Goal: Transaction & Acquisition: Purchase product/service

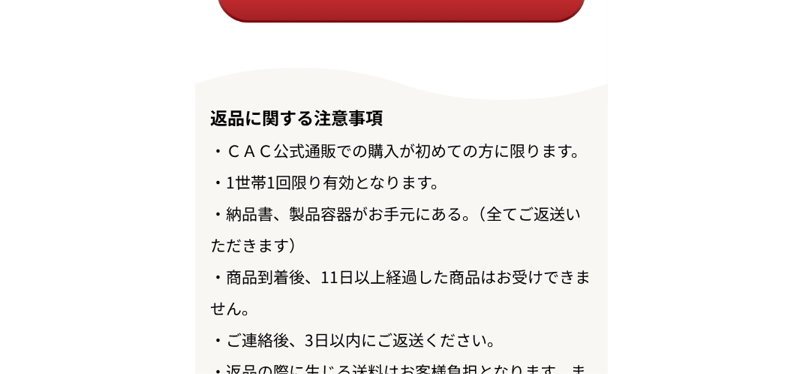
scroll to position [17157, 0]
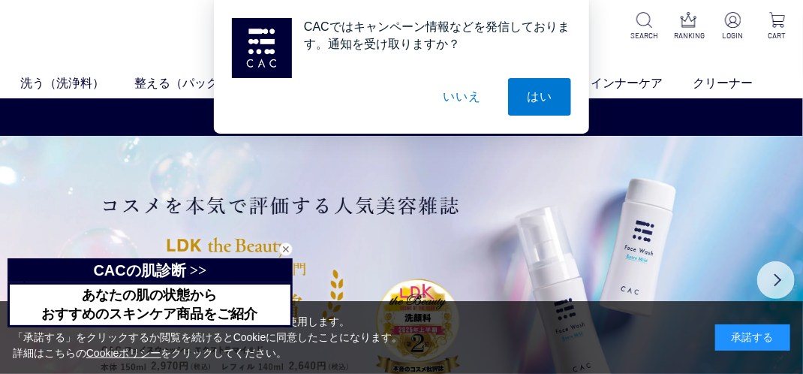
click at [473, 99] on button "いいえ" at bounding box center [462, 97] width 75 height 38
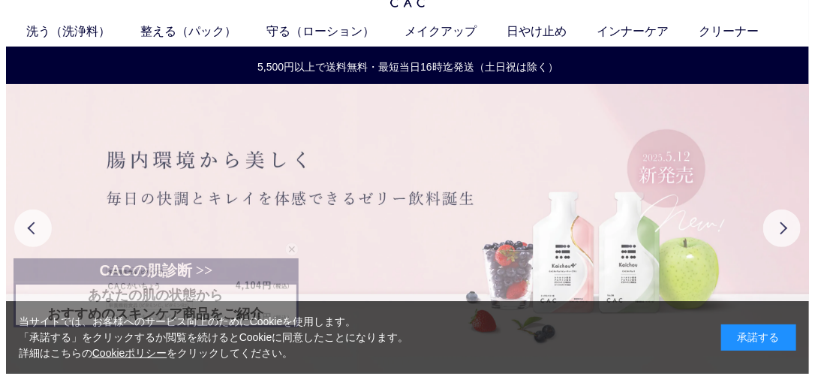
scroll to position [75, 0]
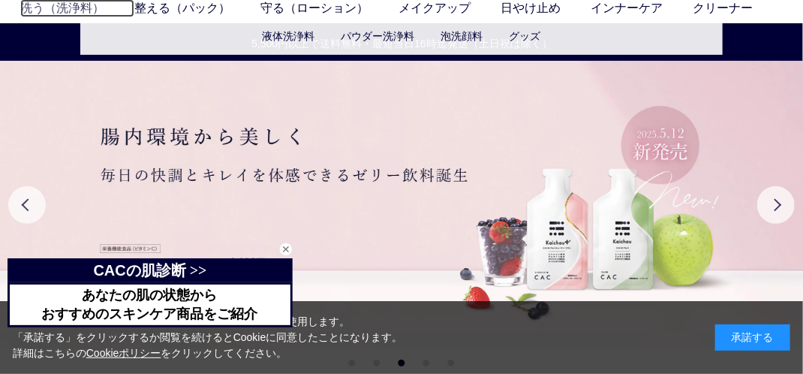
click at [56, 10] on link "洗う（洗浄料）" at bounding box center [77, 8] width 114 height 18
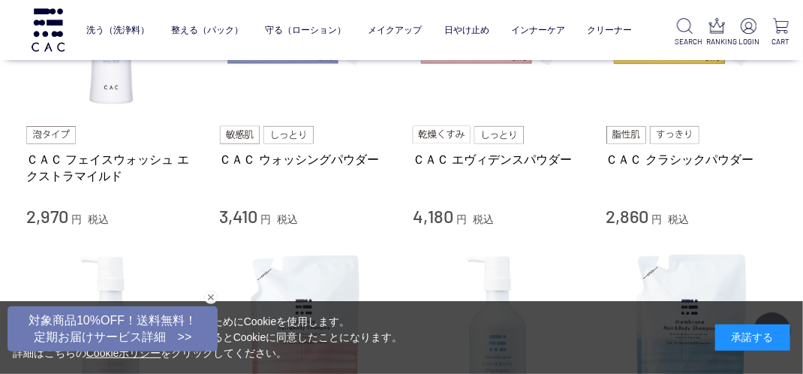
scroll to position [375, 0]
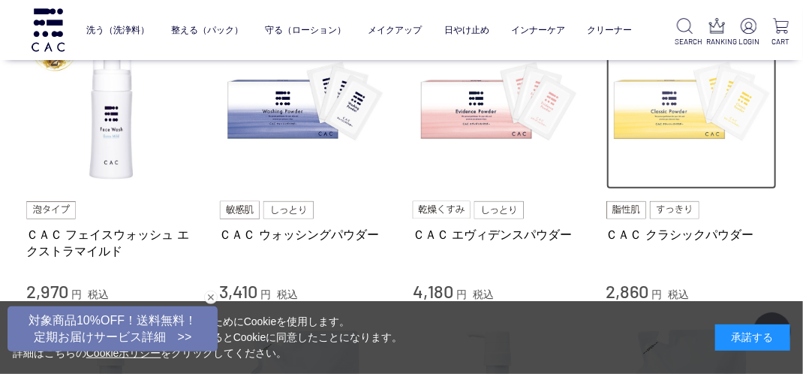
click at [677, 132] on img at bounding box center [691, 104] width 171 height 171
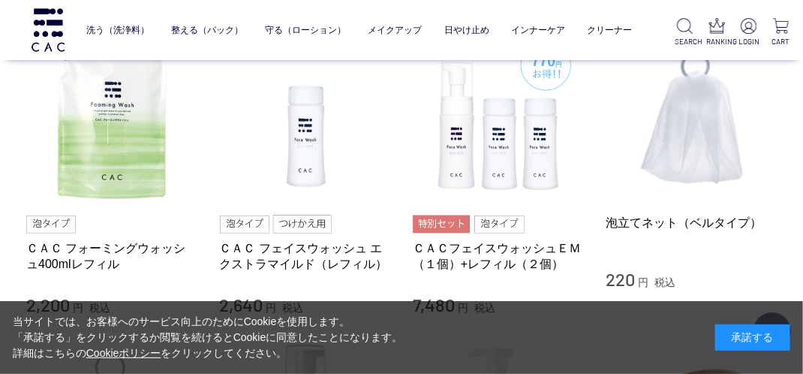
scroll to position [975, 0]
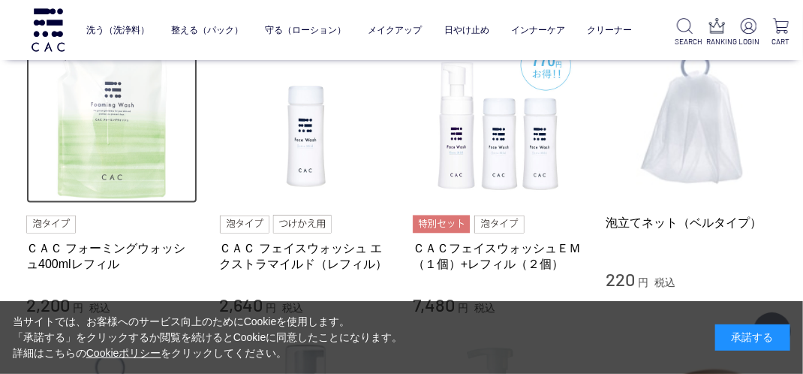
click at [93, 147] on img at bounding box center [111, 117] width 171 height 171
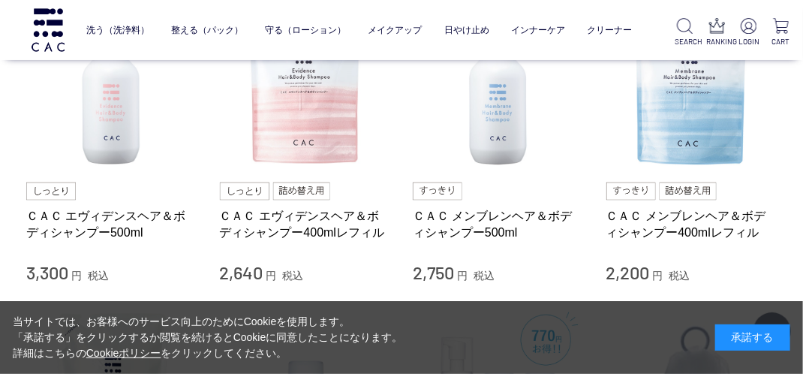
scroll to position [675, 0]
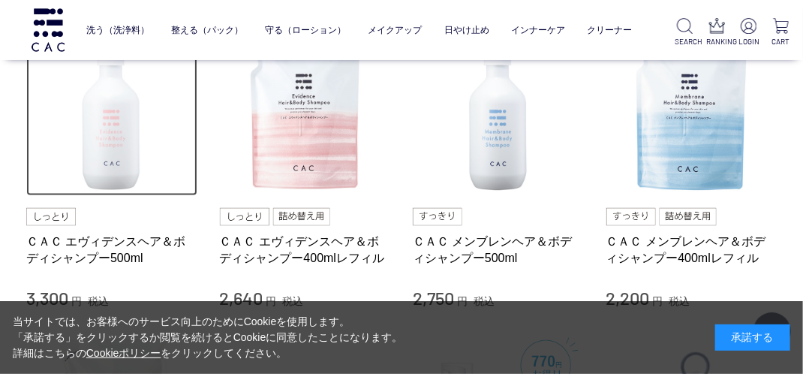
click at [103, 138] on img at bounding box center [111, 111] width 171 height 171
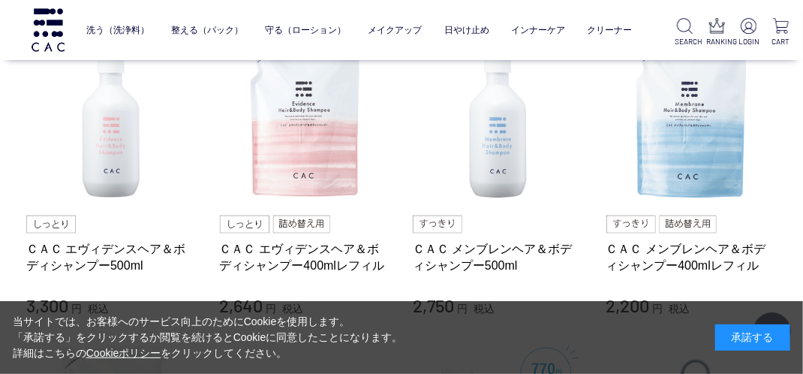
scroll to position [600, 0]
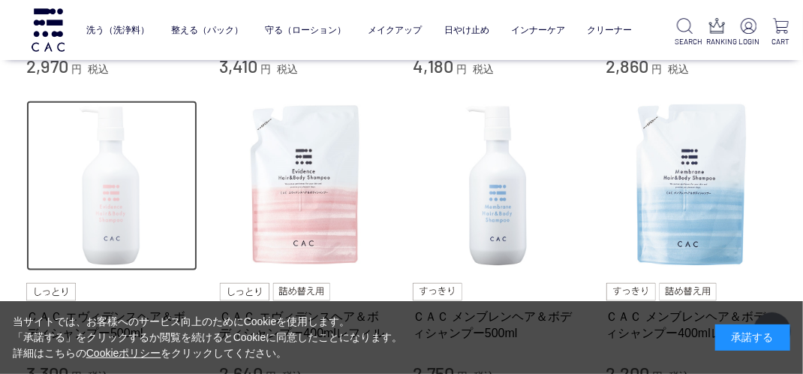
click at [94, 200] on img at bounding box center [111, 186] width 171 height 171
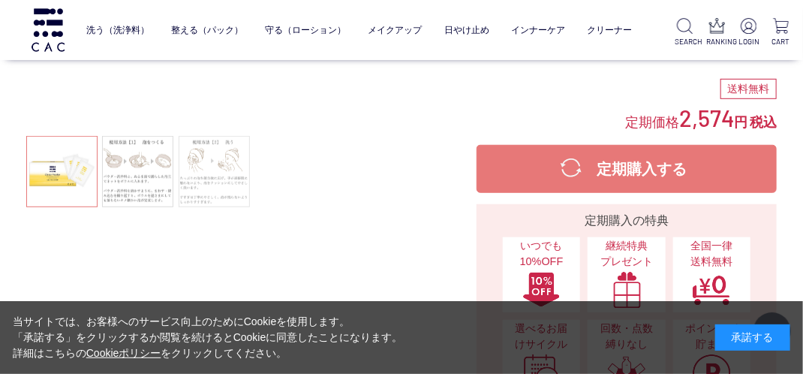
scroll to position [300, 0]
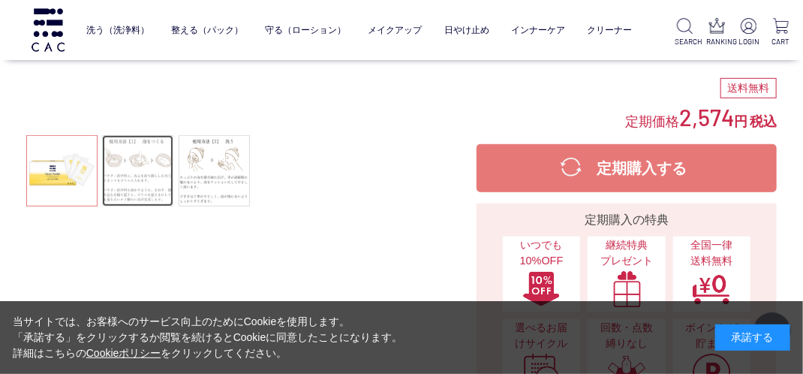
click at [145, 191] on link at bounding box center [137, 170] width 71 height 71
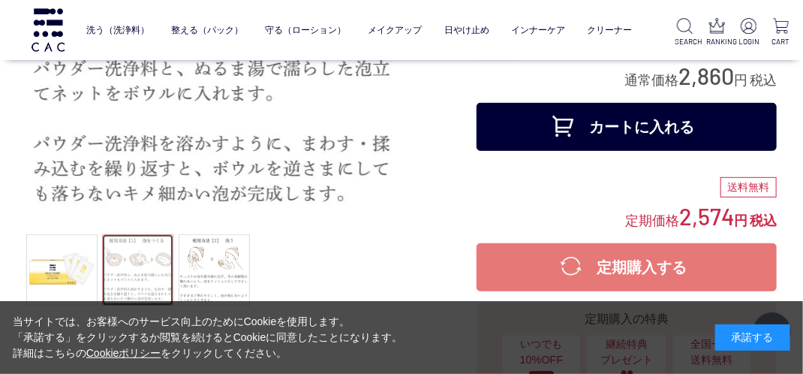
scroll to position [225, 0]
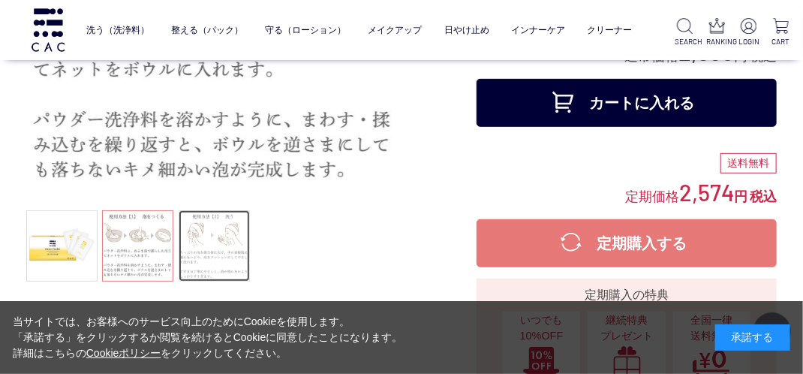
click at [219, 233] on link at bounding box center [214, 245] width 71 height 71
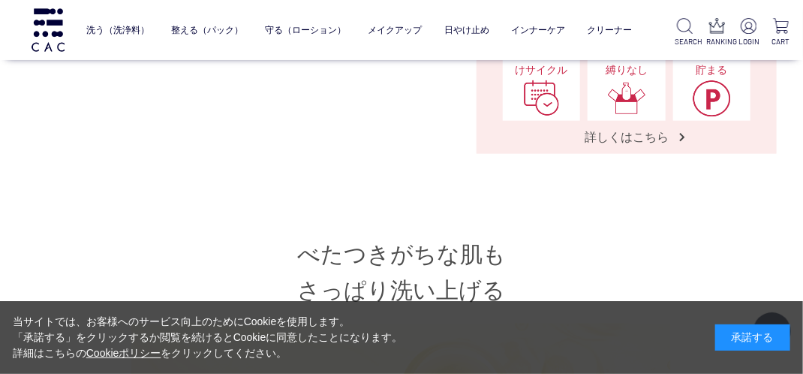
scroll to position [450, 0]
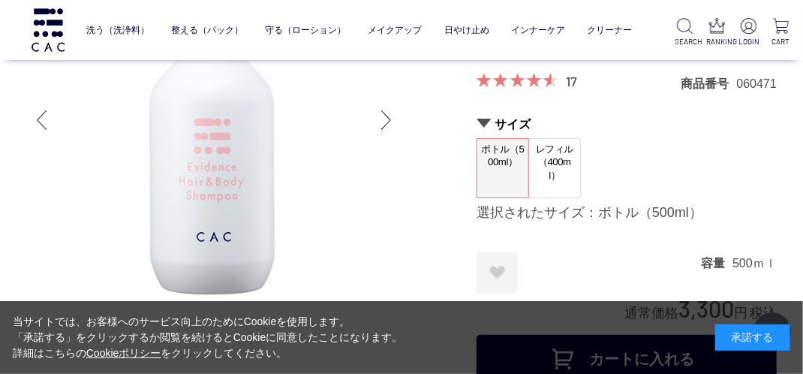
scroll to position [150, 0]
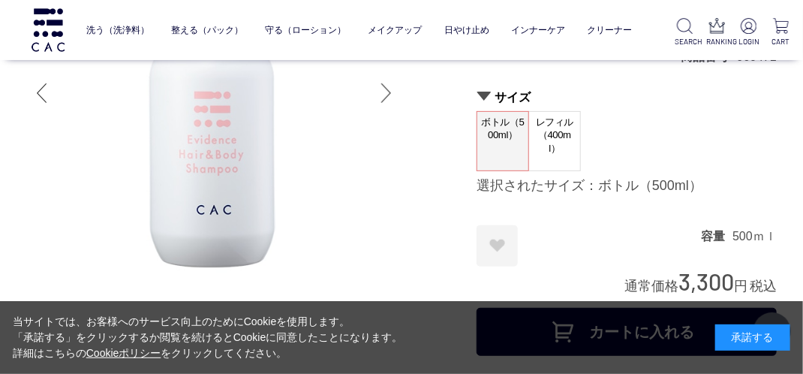
click at [381, 104] on div at bounding box center [386, 93] width 30 height 60
click at [388, 92] on div at bounding box center [386, 93] width 30 height 60
click at [391, 92] on div at bounding box center [386, 93] width 30 height 60
click at [44, 90] on div at bounding box center [41, 93] width 30 height 60
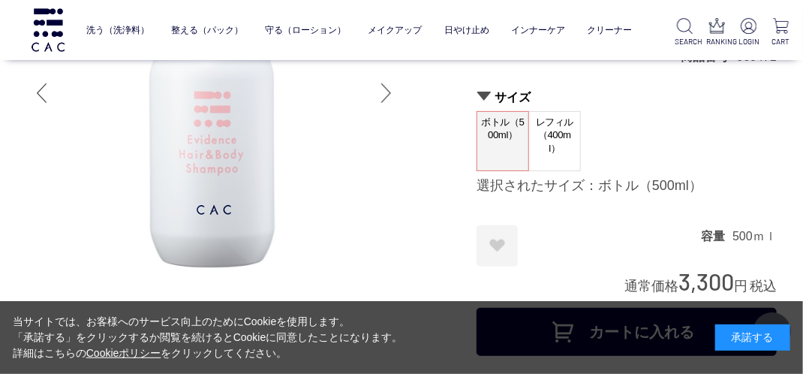
click at [44, 96] on div at bounding box center [41, 93] width 30 height 60
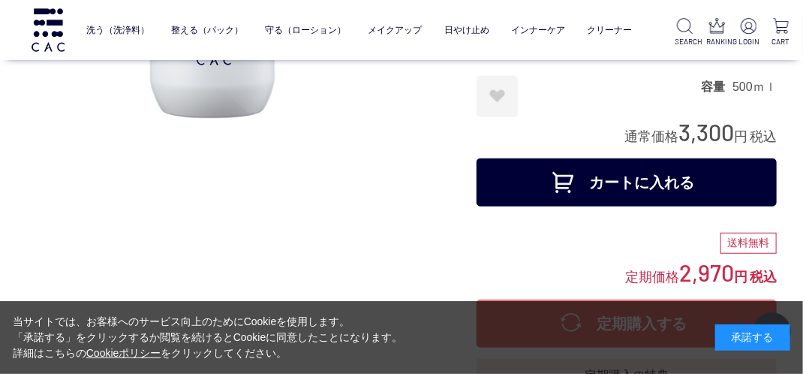
scroll to position [300, 0]
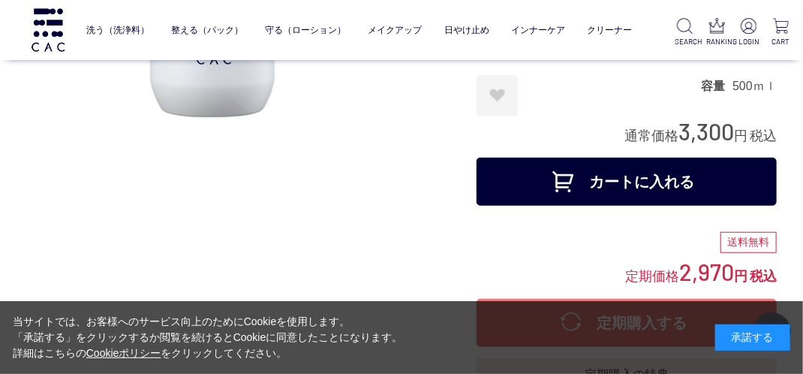
click at [576, 179] on button "カートに入れる" at bounding box center [626, 182] width 300 height 48
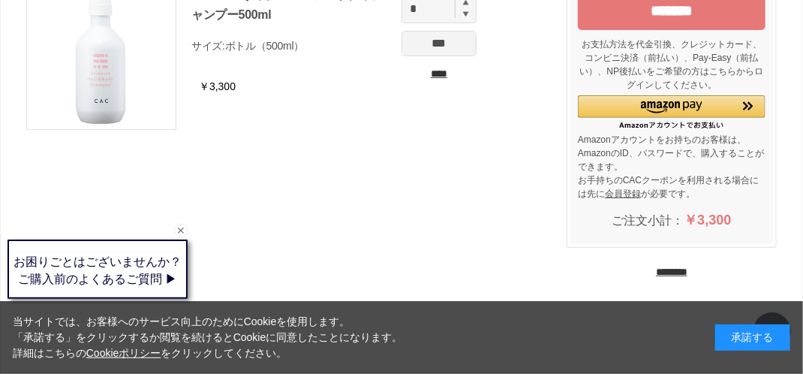
scroll to position [75, 0]
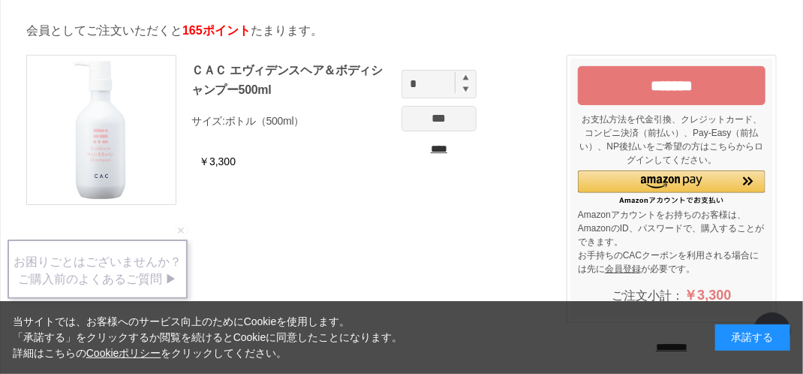
click at [663, 80] on input "*******" at bounding box center [672, 85] width 188 height 39
